Goal: Task Accomplishment & Management: Manage account settings

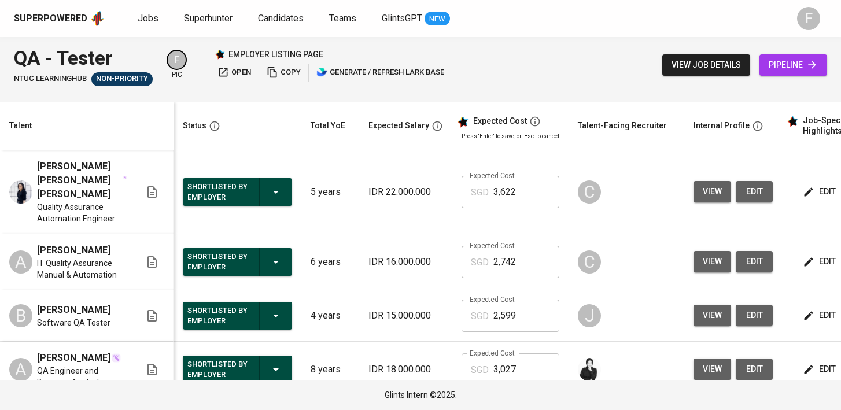
scroll to position [0, 149]
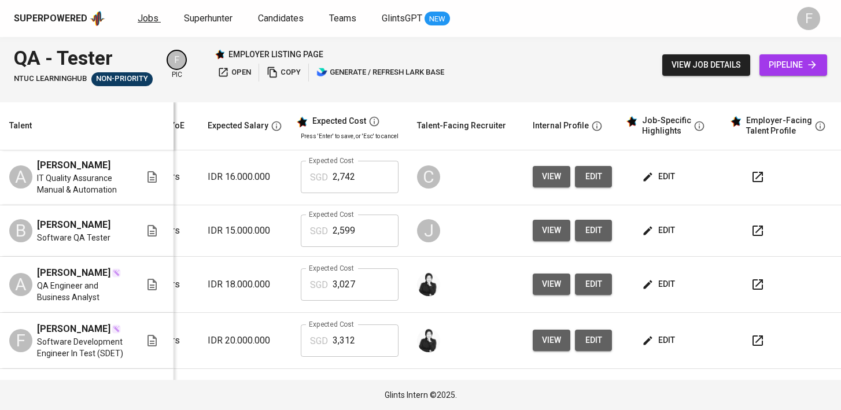
click at [145, 17] on span "Jobs" at bounding box center [148, 18] width 21 height 11
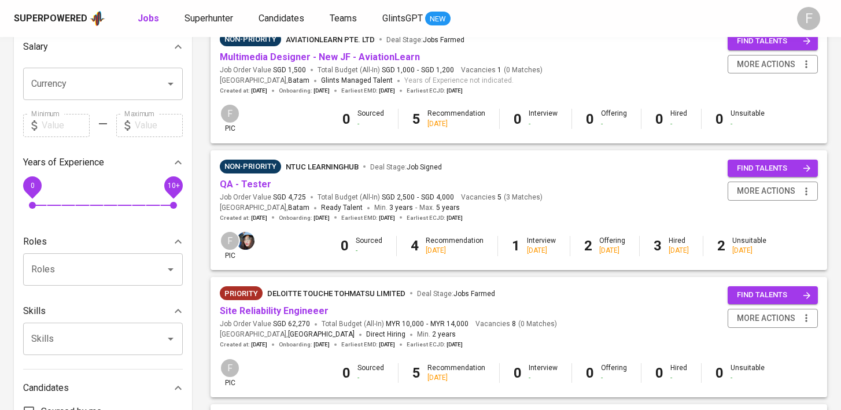
scroll to position [262, 0]
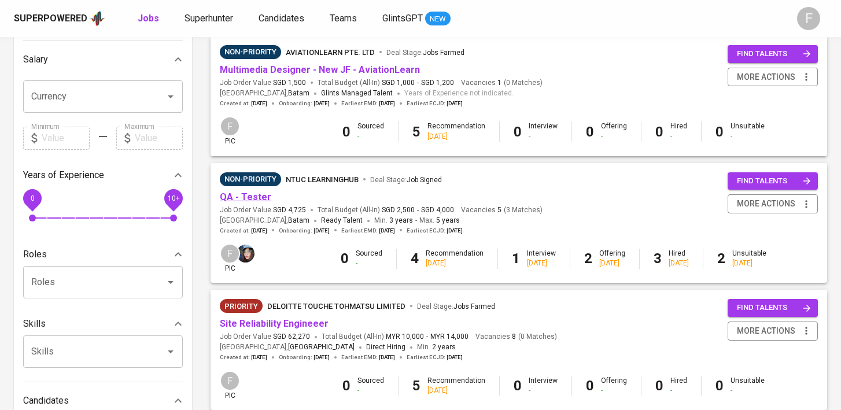
click at [252, 201] on link "QA - Tester" at bounding box center [246, 197] width 52 height 11
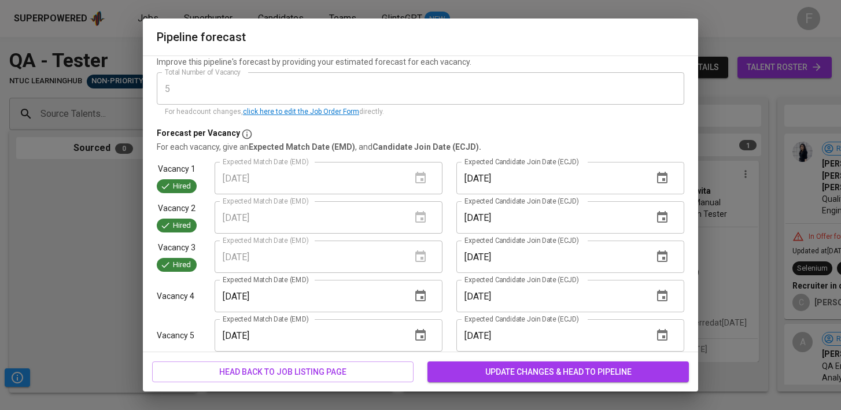
scroll to position [145, 0]
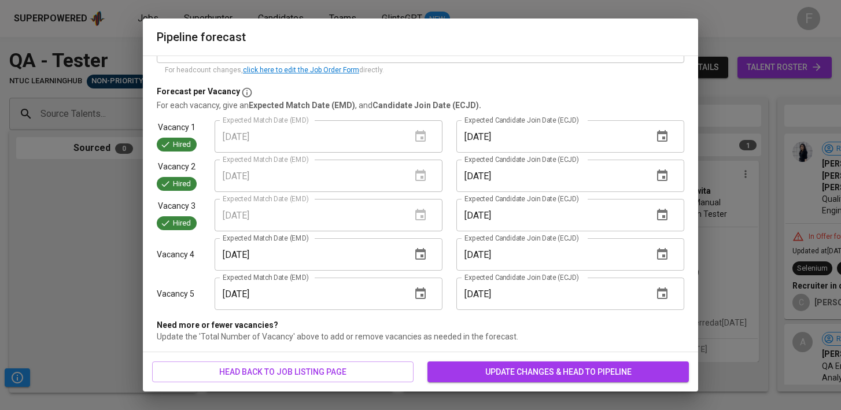
click at [422, 250] on icon "button" at bounding box center [421, 254] width 10 height 12
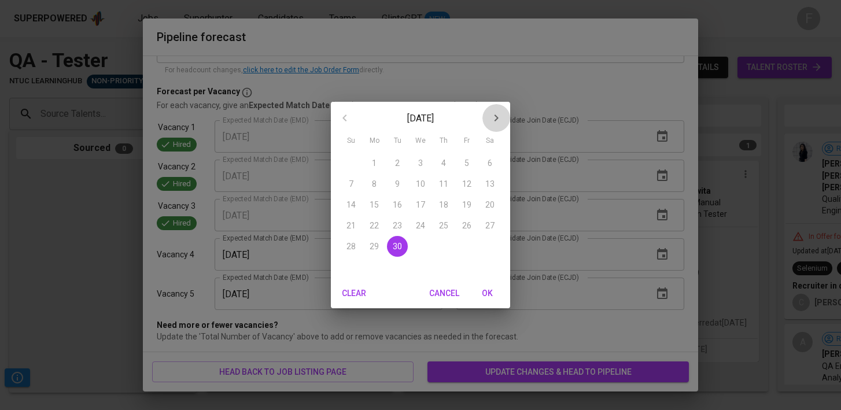
click at [499, 112] on icon "button" at bounding box center [497, 118] width 14 height 14
click at [350, 230] on p "19" at bounding box center [351, 226] width 9 height 12
type input "[DATE]"
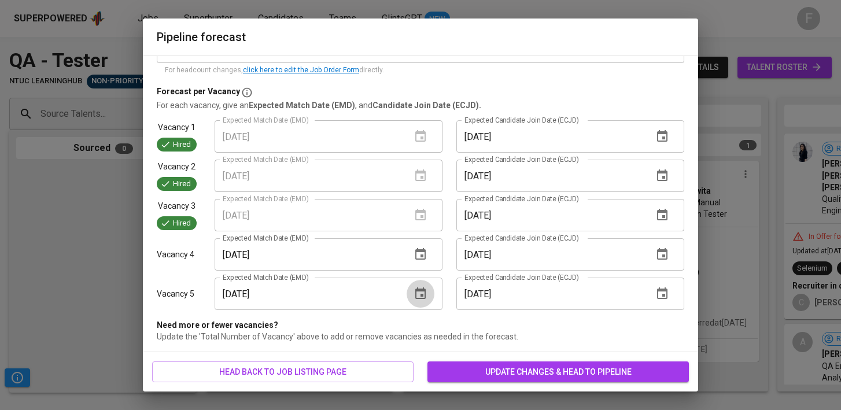
click at [426, 299] on icon "button" at bounding box center [421, 294] width 14 height 14
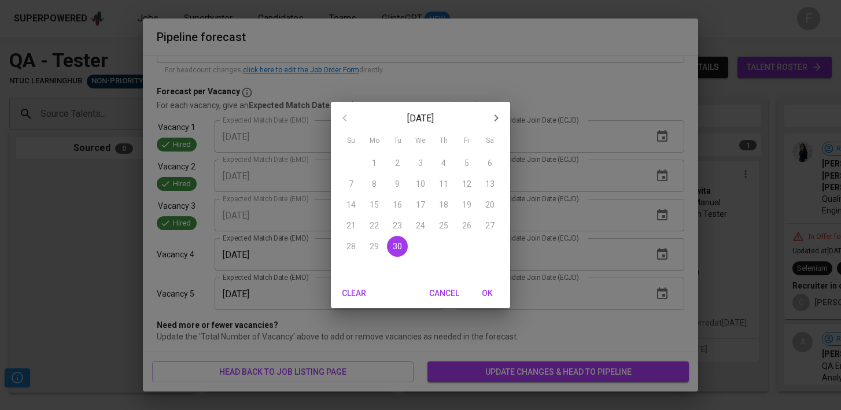
click at [501, 119] on icon "button" at bounding box center [497, 118] width 14 height 14
click at [350, 222] on p "19" at bounding box center [351, 226] width 9 height 12
type input "[DATE]"
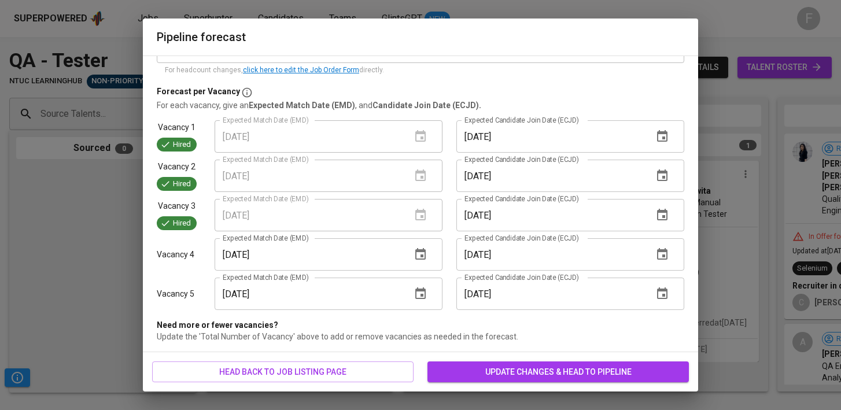
click at [535, 370] on span "update changes & head to pipeline" at bounding box center [558, 372] width 243 height 14
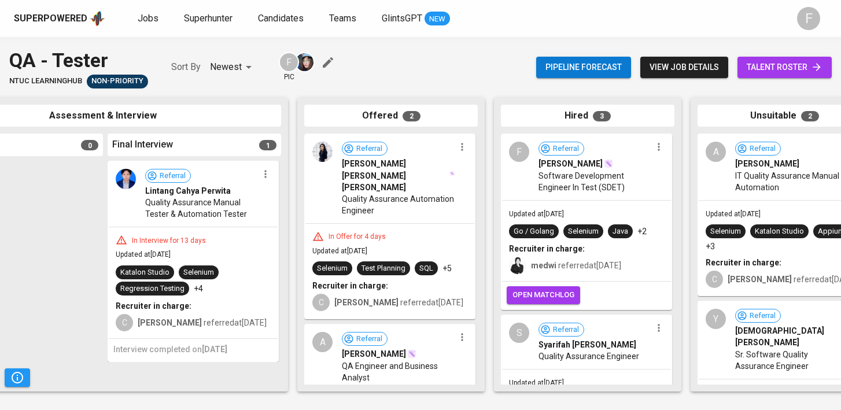
scroll to position [0, 486]
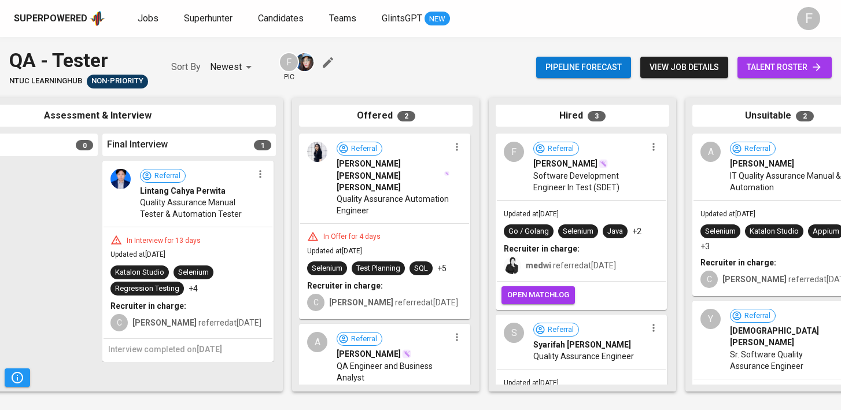
click at [457, 149] on icon "button" at bounding box center [457, 147] width 12 height 12
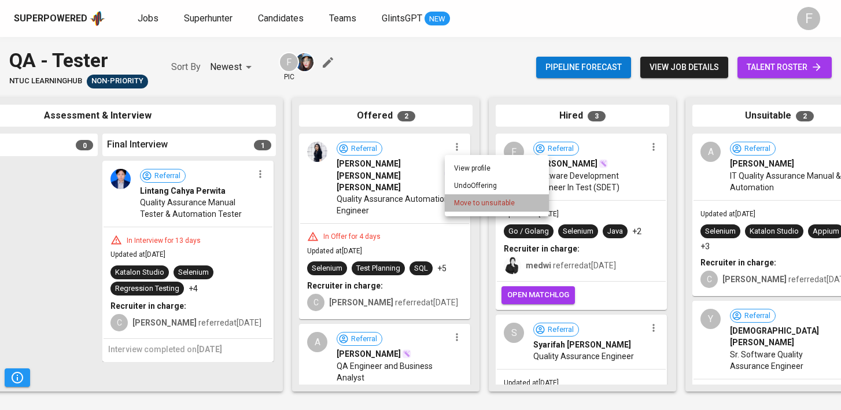
click at [462, 209] on li "Move to unsuitable" at bounding box center [497, 202] width 104 height 17
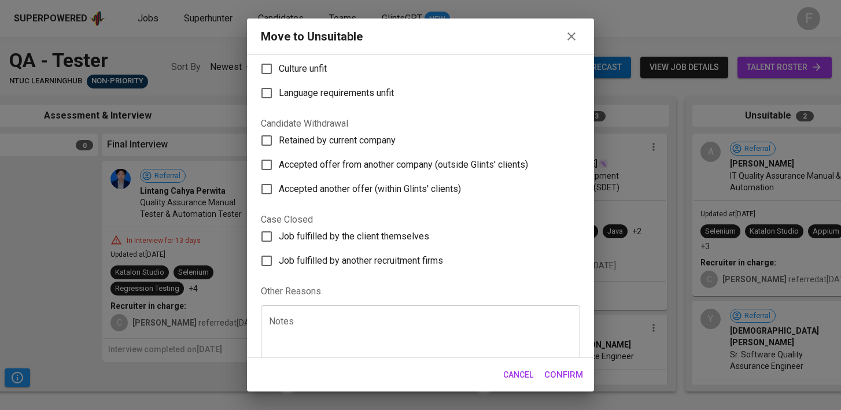
scroll to position [177, 0]
click at [422, 157] on span "Accepted offer from another company (outside Glints' clients)" at bounding box center [403, 164] width 249 height 14
click at [279, 152] on input "Accepted offer from another company (outside Glints' clients)" at bounding box center [267, 164] width 24 height 24
checkbox input "true"
click at [553, 383] on button "Confirm" at bounding box center [564, 375] width 52 height 24
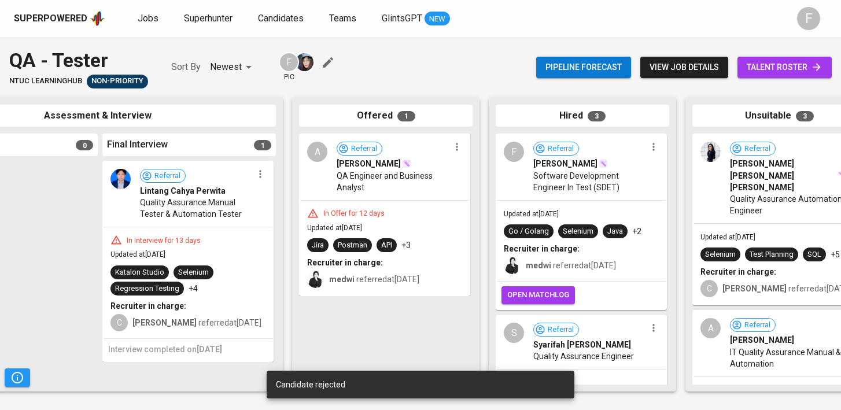
click at [455, 150] on icon "button" at bounding box center [457, 147] width 12 height 12
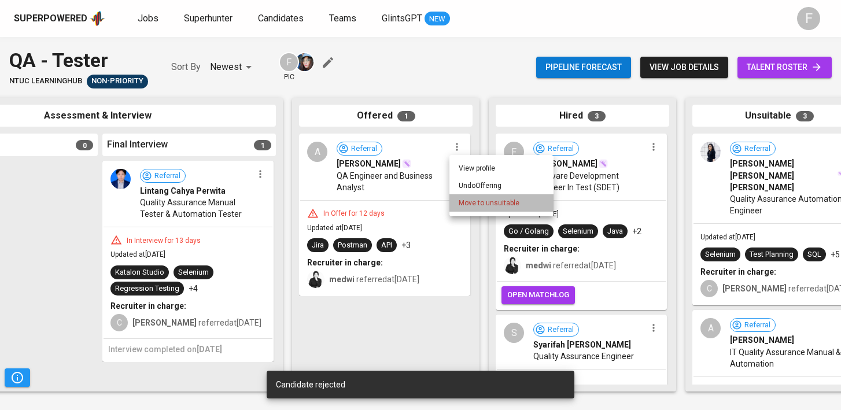
click at [469, 201] on span "Move to unsuitable" at bounding box center [489, 203] width 61 height 10
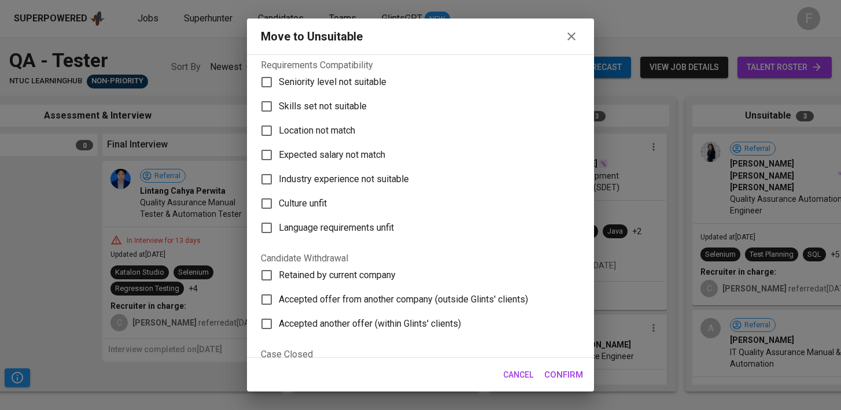
scroll to position [38, 0]
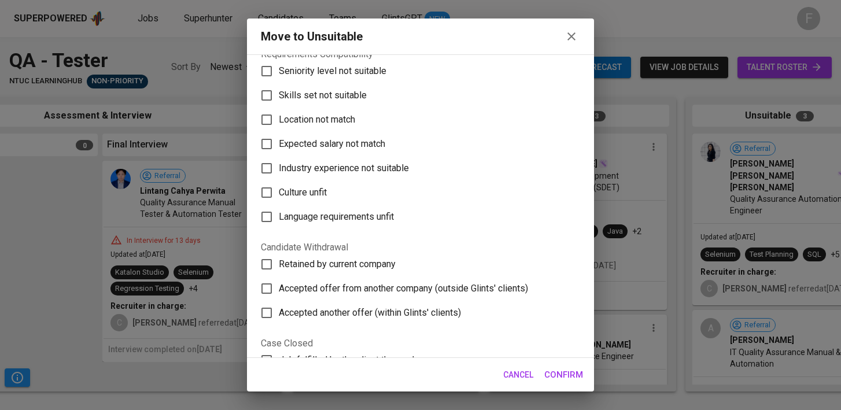
click at [330, 288] on span "Accepted offer from another company (outside Glints' clients)" at bounding box center [403, 289] width 249 height 14
click at [279, 288] on input "Accepted offer from another company (outside Glints' clients)" at bounding box center [267, 289] width 24 height 24
checkbox input "true"
click at [561, 373] on span "Confirm" at bounding box center [564, 374] width 39 height 15
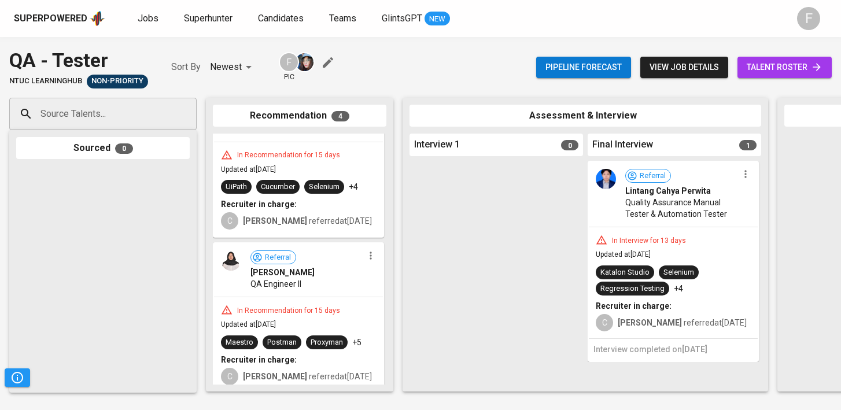
scroll to position [0, 0]
